Goal: Find specific page/section: Locate a particular part of the current website

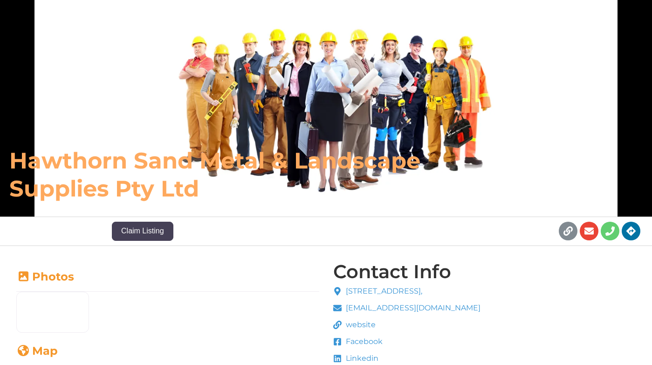
scroll to position [41, 0]
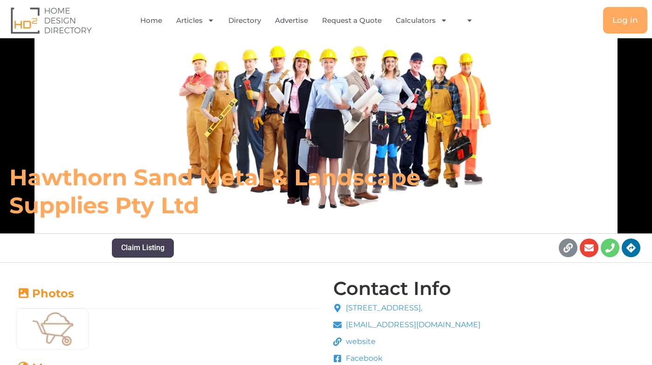
scroll to position [23, 0]
